Goal: Browse casually: Explore the website without a specific task or goal

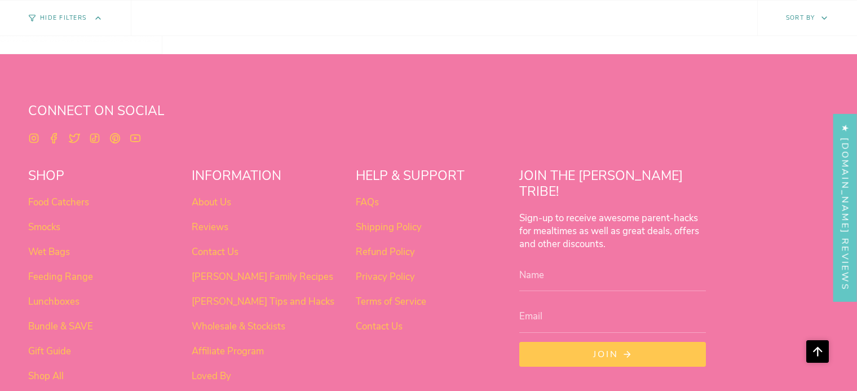
scroll to position [900, 0]
